Goal: Task Accomplishment & Management: Use online tool/utility

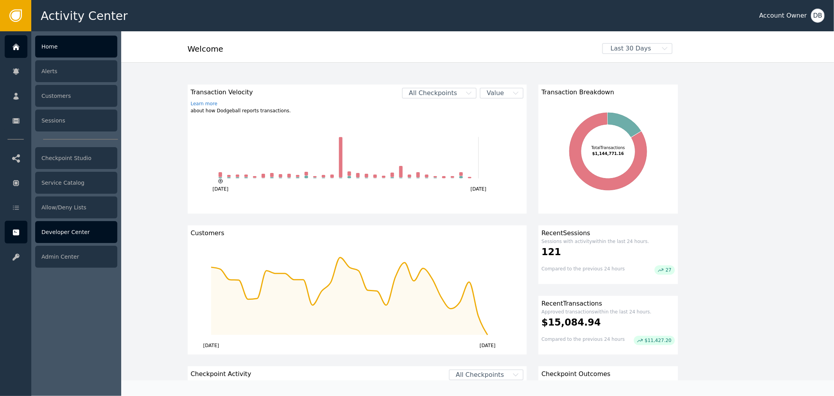
click at [63, 237] on div "Developer Center" at bounding box center [76, 232] width 82 height 22
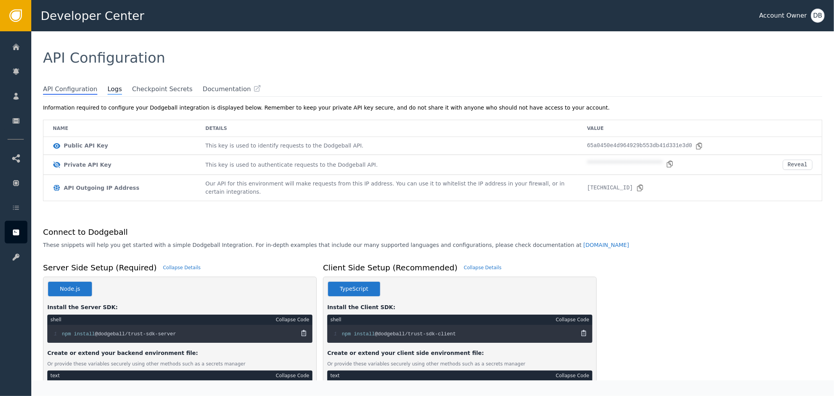
click at [108, 88] on span "Logs" at bounding box center [115, 89] width 14 height 10
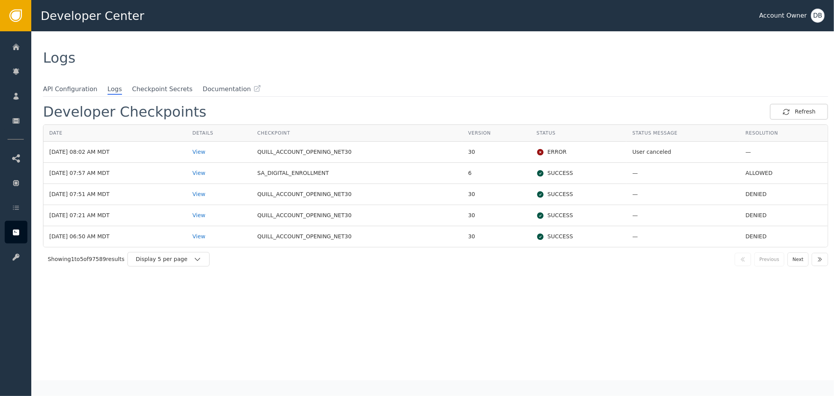
click at [185, 266] on div "Showing 1 to 5 of 97589 results Display 5 per page Previous Next" at bounding box center [435, 259] width 785 height 24
click at [190, 259] on div "Display 5 per page" at bounding box center [165, 259] width 58 height 8
click at [185, 291] on div "Display 25 per page" at bounding box center [170, 292] width 63 height 8
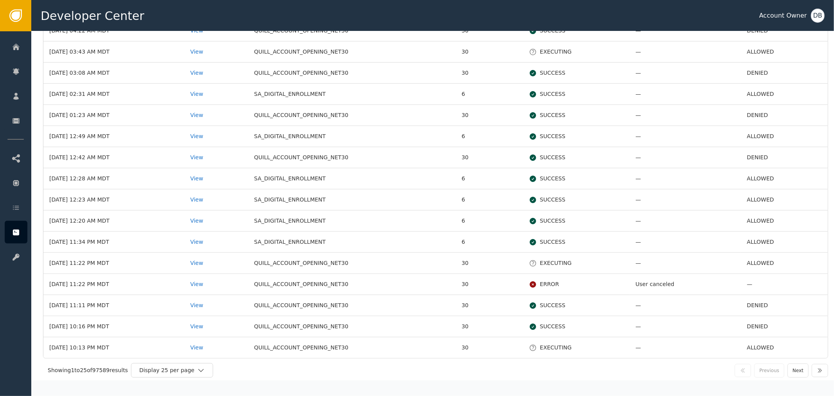
scroll to position [313, 0]
drag, startPoint x: 93, startPoint y: 193, endPoint x: 107, endPoint y: 193, distance: 13.7
click at [107, 193] on td "[DATE] 12:23 AM MDT" at bounding box center [113, 197] width 141 height 21
click at [315, 174] on td "SA_DIGITAL_ENROLLMENT" at bounding box center [352, 176] width 208 height 21
click at [213, 221] on div "View" at bounding box center [216, 219] width 52 height 8
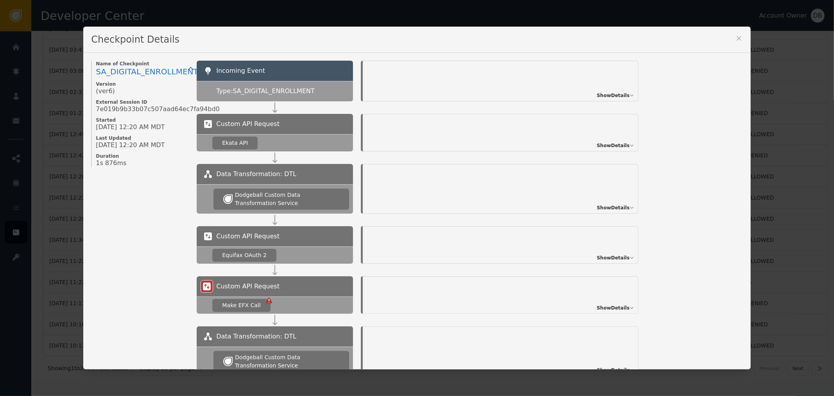
click at [621, 97] on span "Show Details" at bounding box center [613, 95] width 33 height 7
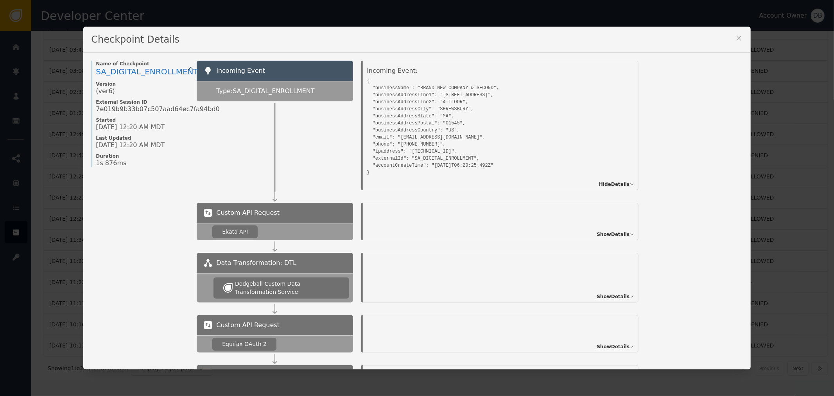
scroll to position [377, 0]
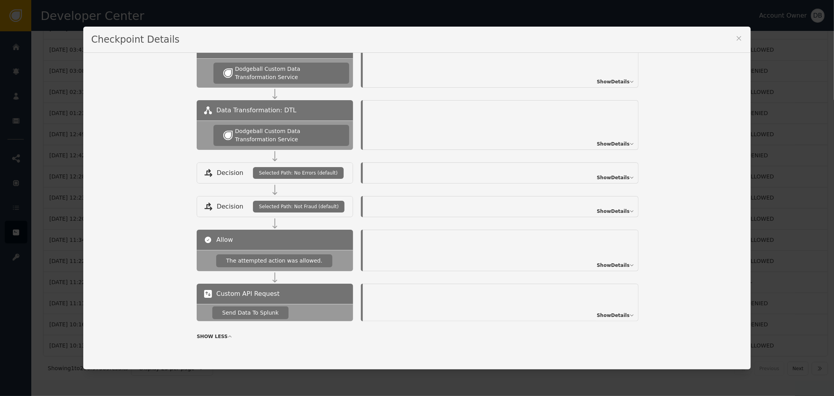
click at [624, 144] on span "Show Details" at bounding box center [613, 143] width 33 height 7
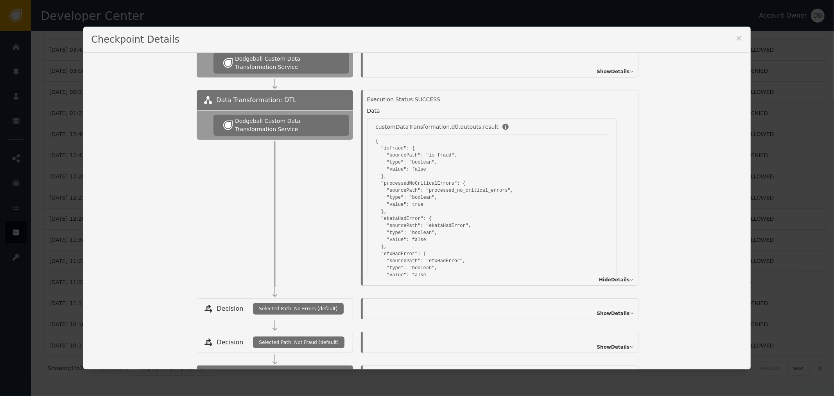
scroll to position [0, 0]
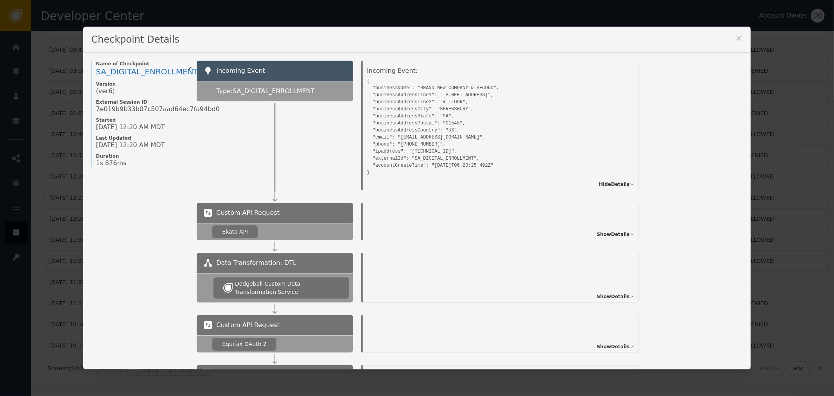
click at [737, 38] on icon at bounding box center [739, 38] width 8 height 8
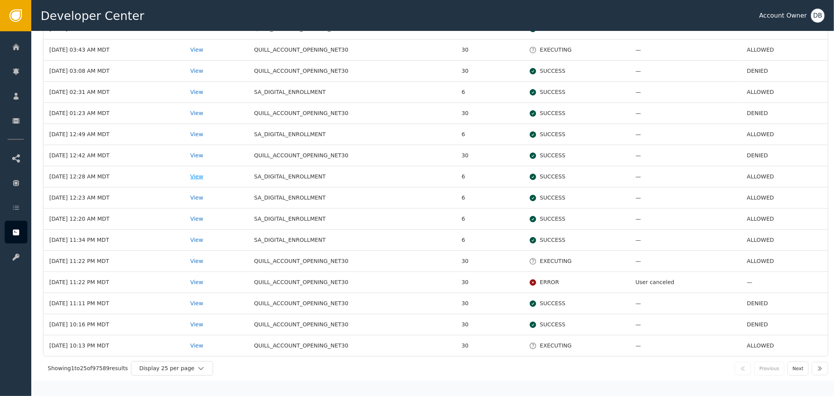
click at [212, 174] on div "View" at bounding box center [216, 177] width 52 height 8
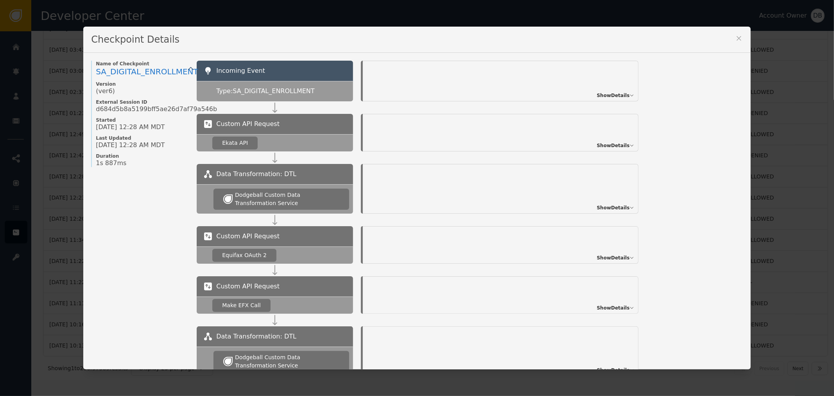
click at [612, 94] on span "Show Details" at bounding box center [613, 95] width 33 height 7
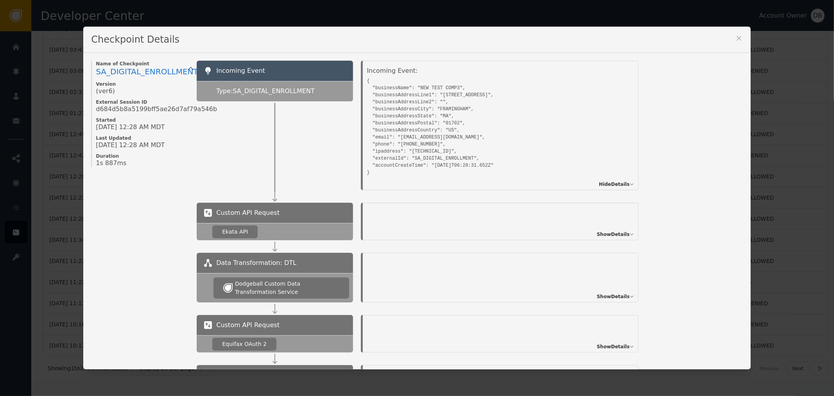
click at [647, 32] on div "Checkpoint Details" at bounding box center [416, 40] width 667 height 26
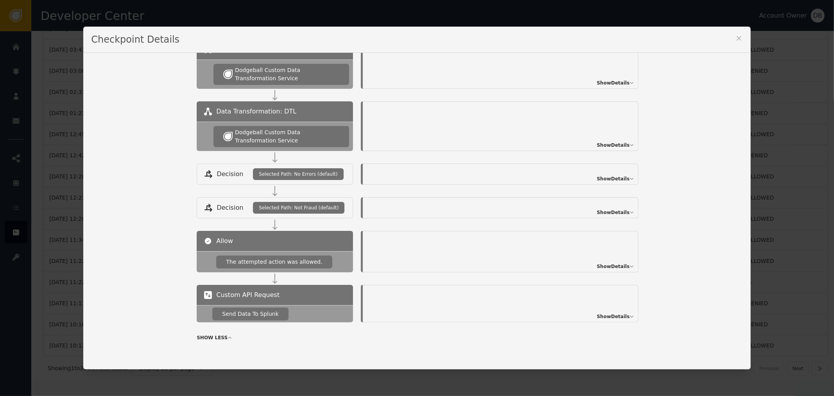
scroll to position [377, 0]
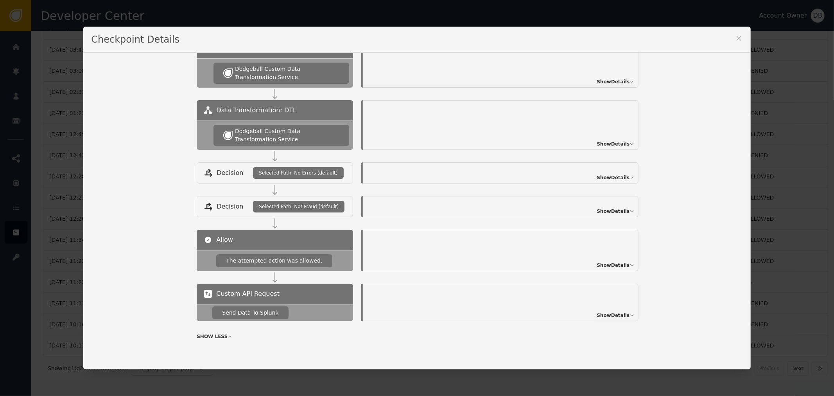
click at [738, 34] on icon at bounding box center [739, 38] width 8 height 8
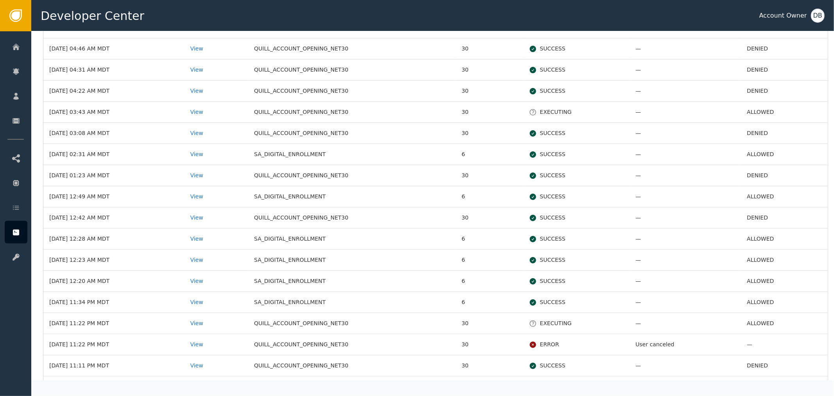
scroll to position [183, 0]
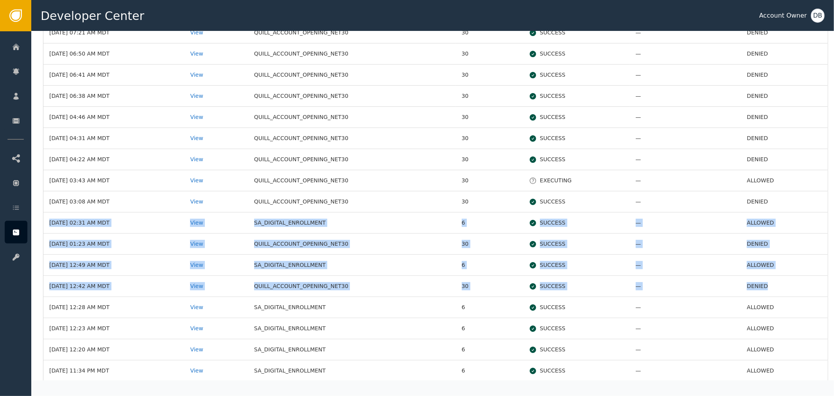
drag, startPoint x: 764, startPoint y: 276, endPoint x: 775, endPoint y: 209, distance: 68.2
click at [775, 209] on tbody "[DATE] 08:02 AM MDT View QUILL_ACCOUNT_OPENING_NET30 30 ERROR User canceled — […" at bounding box center [435, 223] width 785 height 528
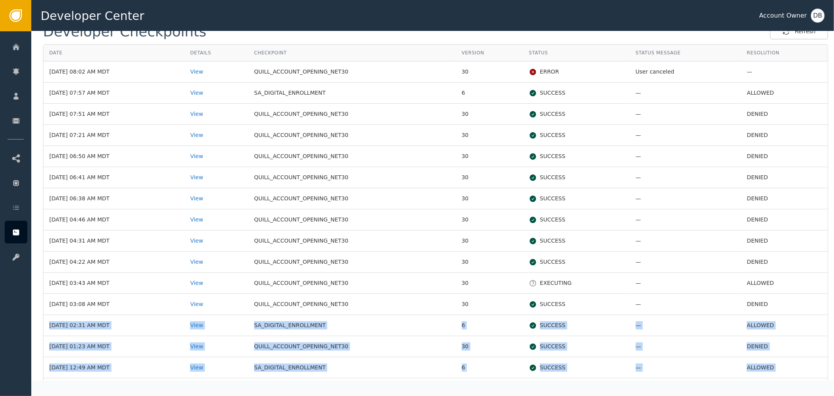
scroll to position [96, 0]
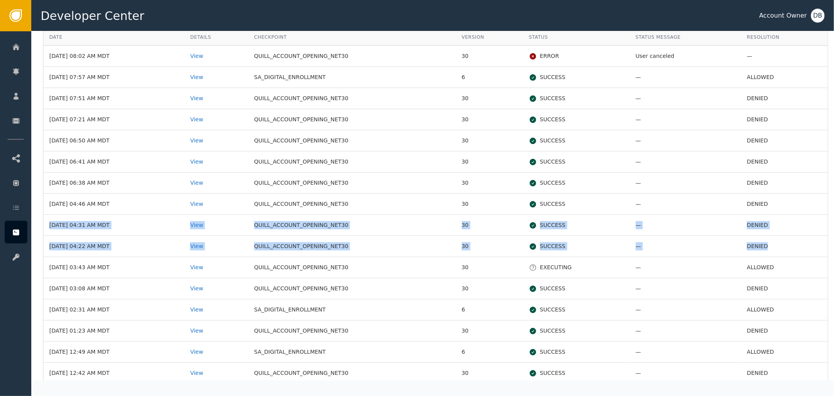
drag, startPoint x: 771, startPoint y: 237, endPoint x: 773, endPoint y: 198, distance: 38.8
click at [773, 198] on tbody "[DATE] 08:02 AM MDT View QUILL_ACCOUNT_OPENING_NET30 30 ERROR User canceled — […" at bounding box center [435, 310] width 785 height 528
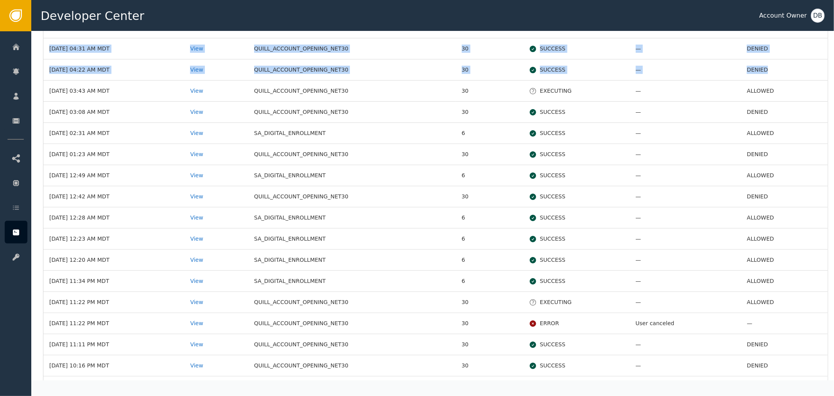
scroll to position [313, 0]
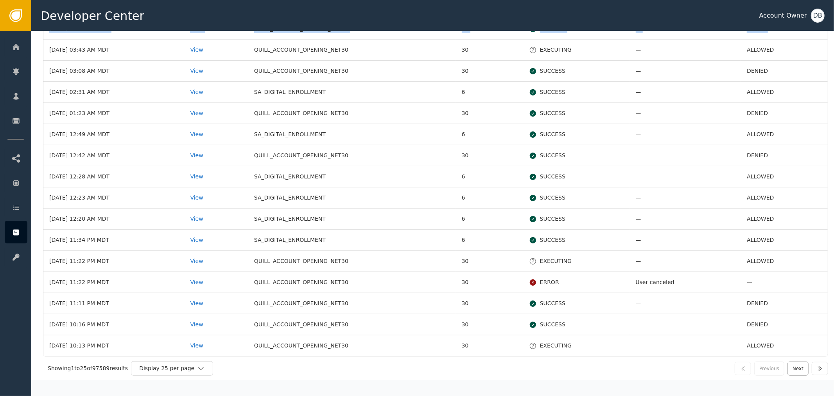
click at [789, 370] on button "Next" at bounding box center [798, 368] width 21 height 14
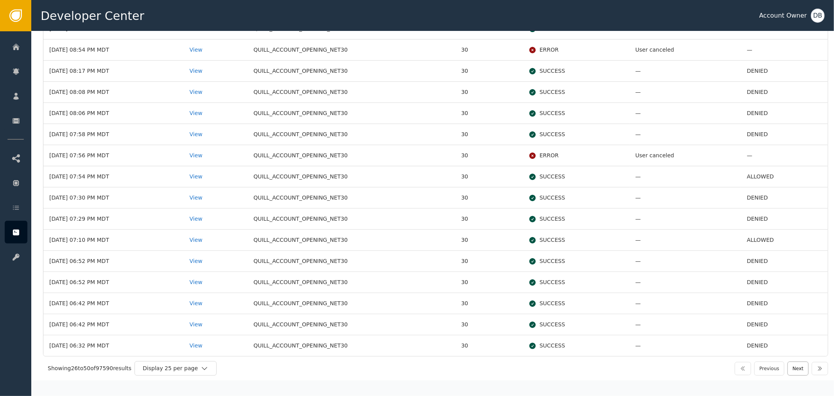
click at [797, 371] on button "Next" at bounding box center [798, 368] width 21 height 14
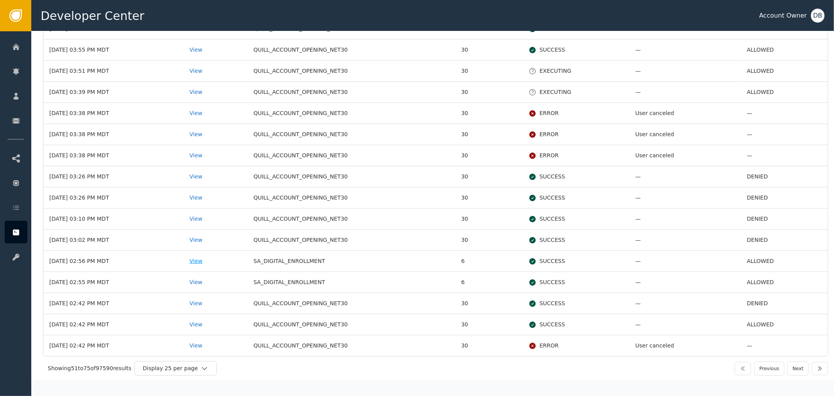
click at [215, 264] on div "View" at bounding box center [216, 261] width 52 height 8
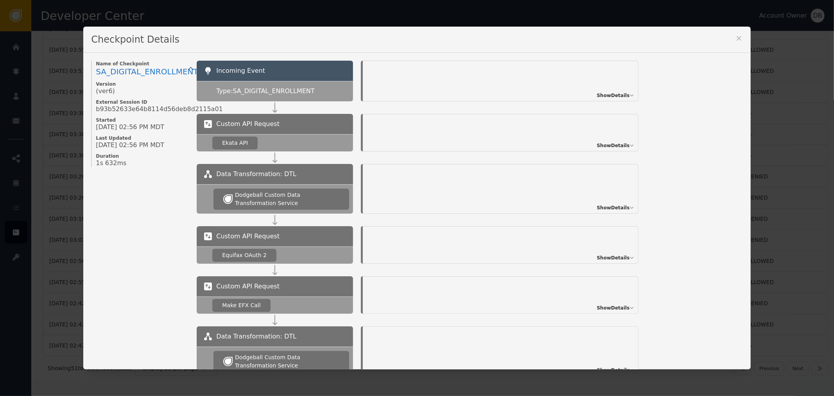
click at [616, 98] on span "Show Details" at bounding box center [613, 95] width 33 height 7
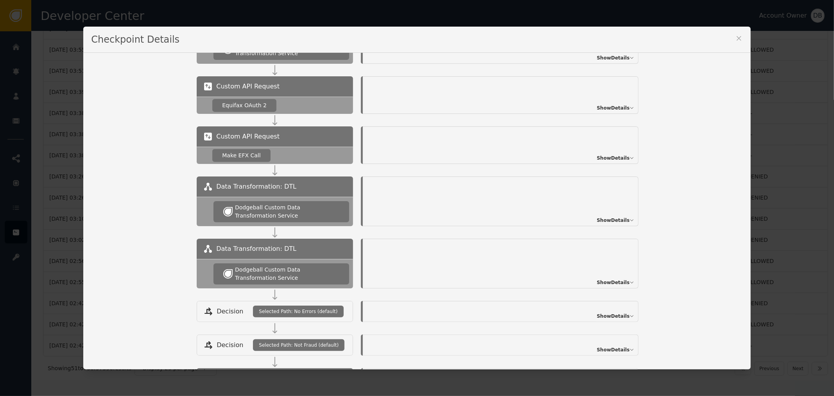
scroll to position [377, 0]
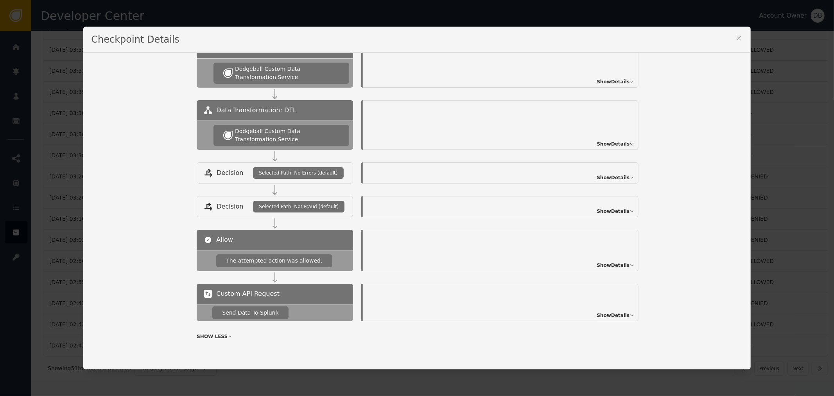
click at [738, 39] on icon at bounding box center [739, 38] width 8 height 8
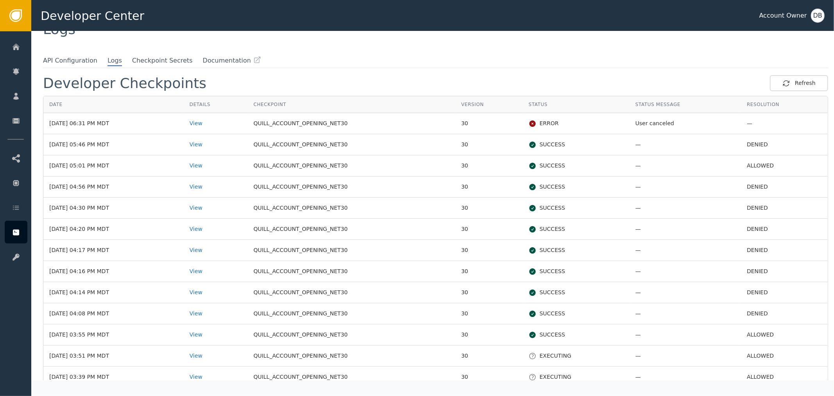
scroll to position [0, 0]
